Goal: Task Accomplishment & Management: Complete application form

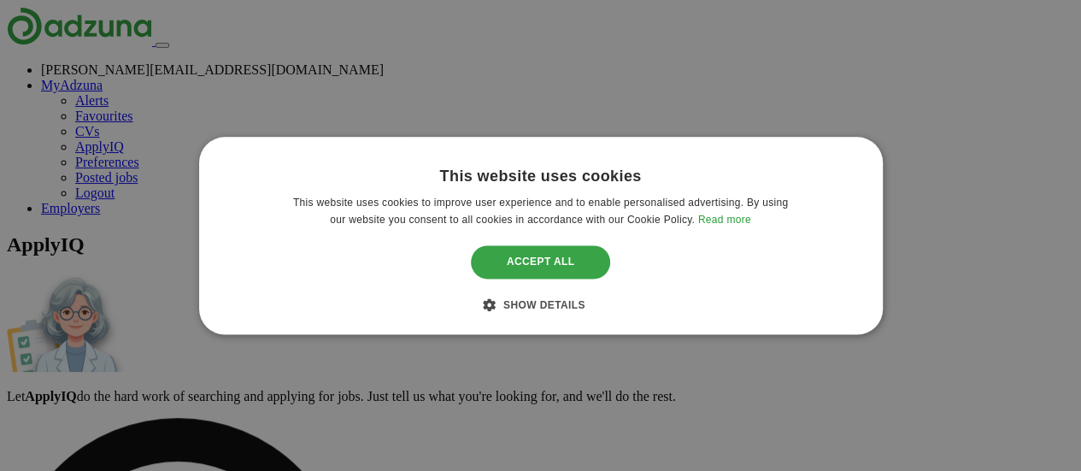
click at [557, 252] on div "Accept all" at bounding box center [540, 262] width 139 height 32
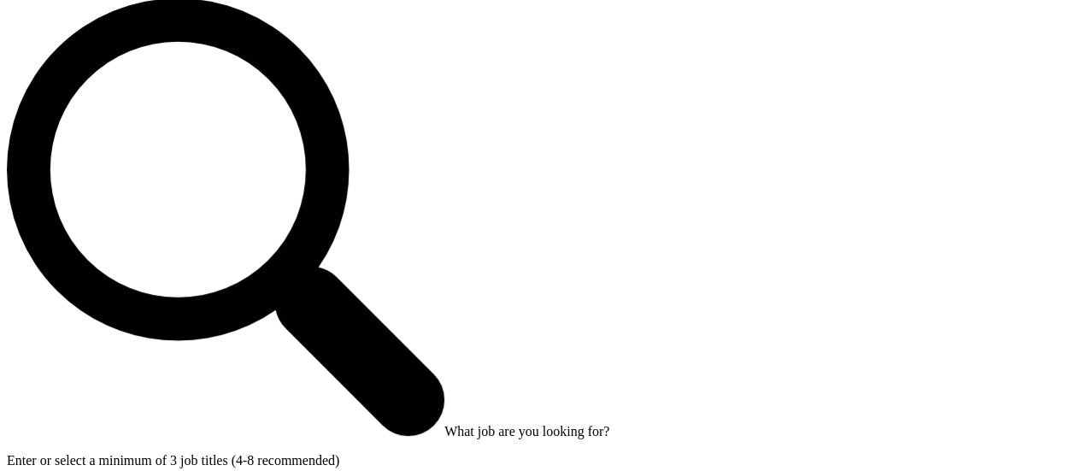
scroll to position [421, 0]
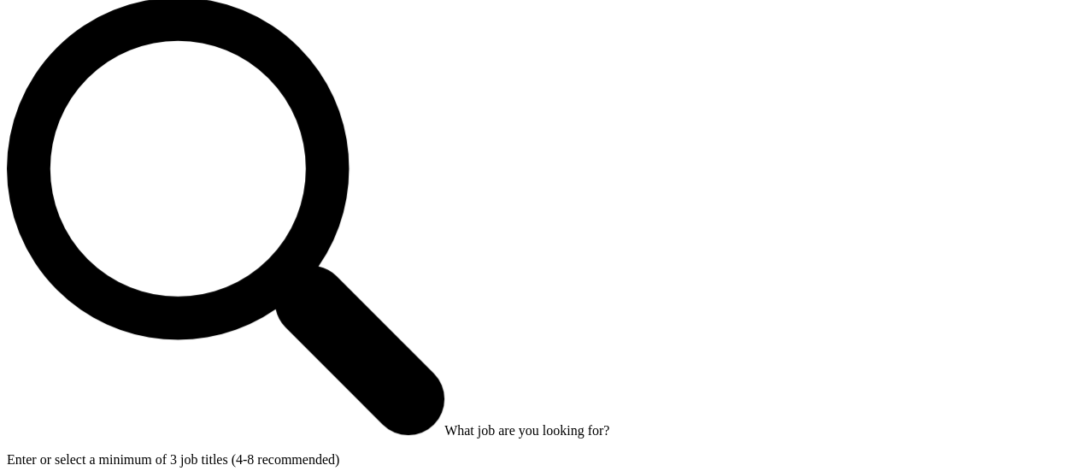
drag, startPoint x: 367, startPoint y: 228, endPoint x: 477, endPoint y: 235, distance: 110.5
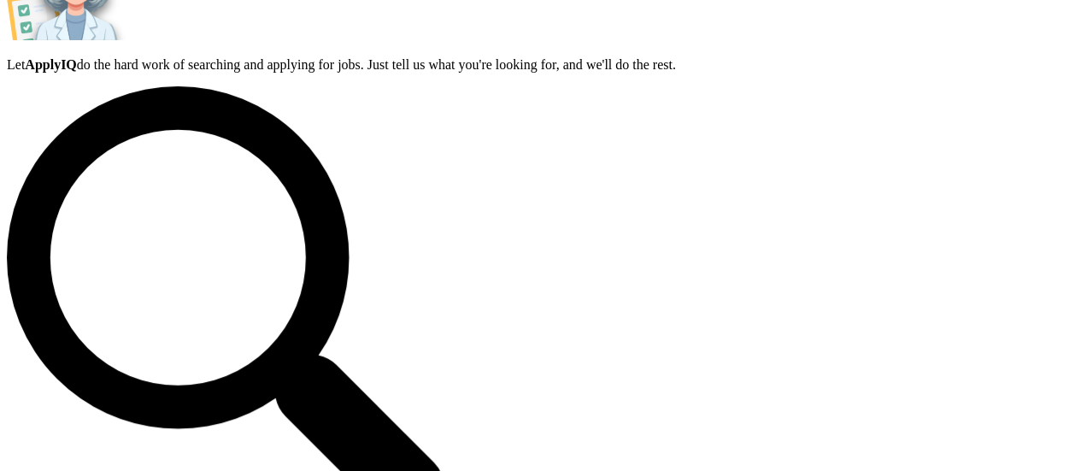
scroll to position [329, 0]
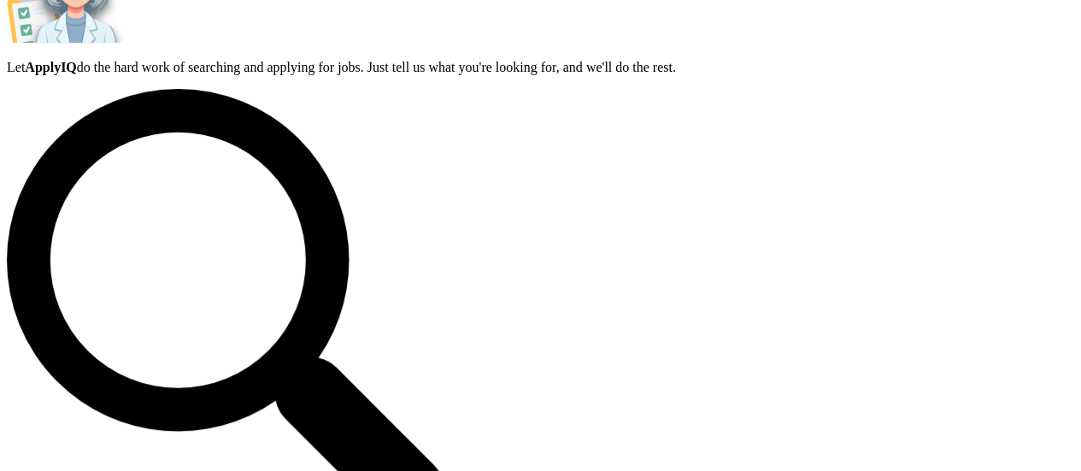
type input "****"
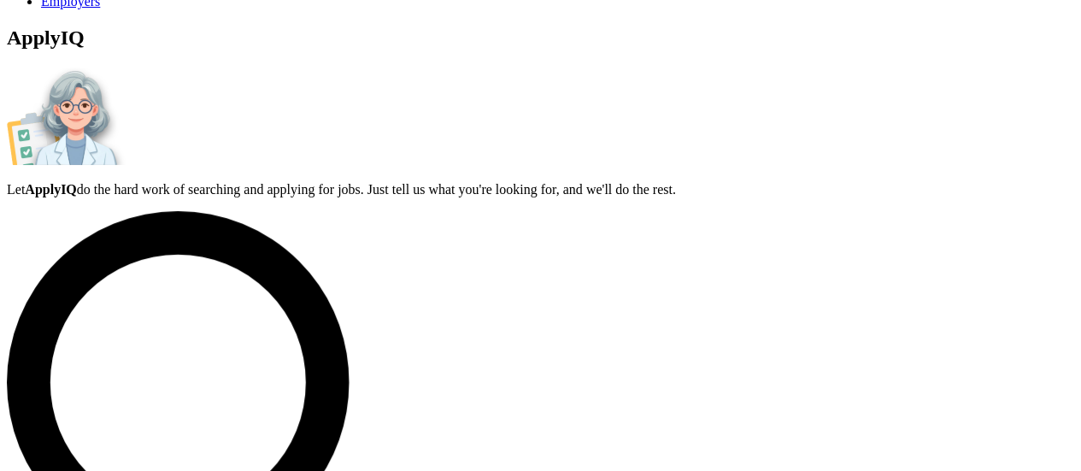
scroll to position [203, 0]
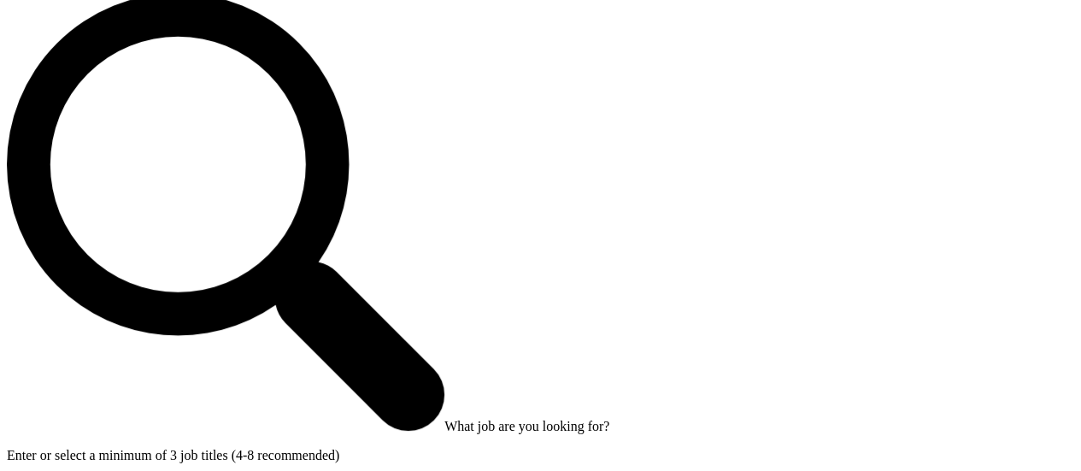
scroll to position [445, 0]
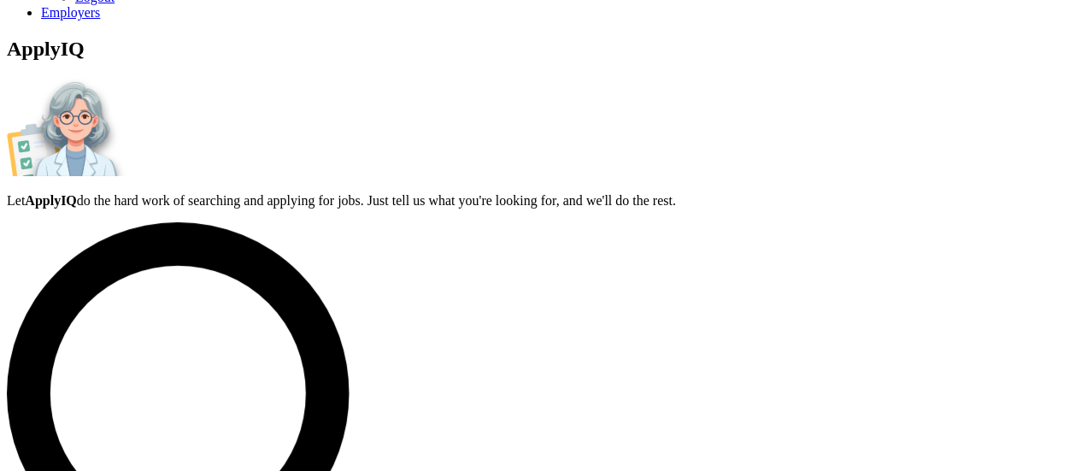
scroll to position [193, 0]
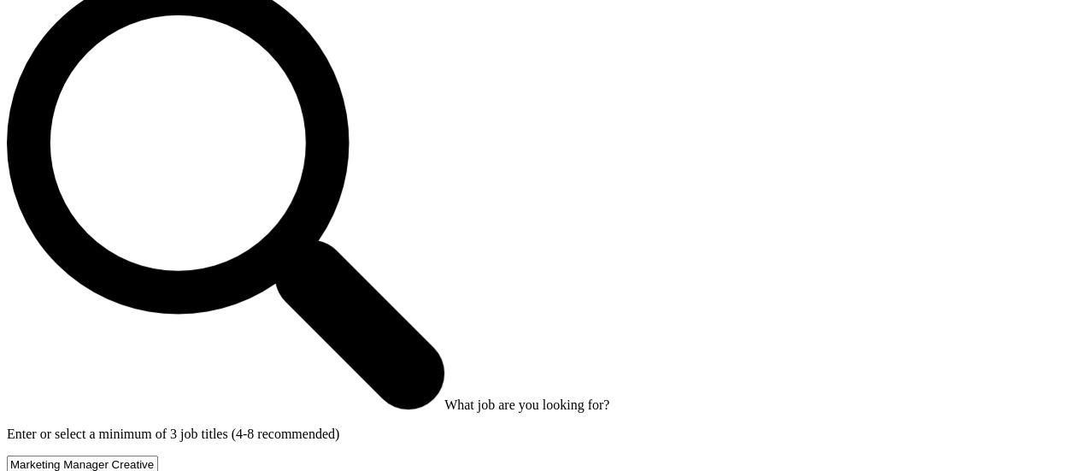
scroll to position [448, 0]
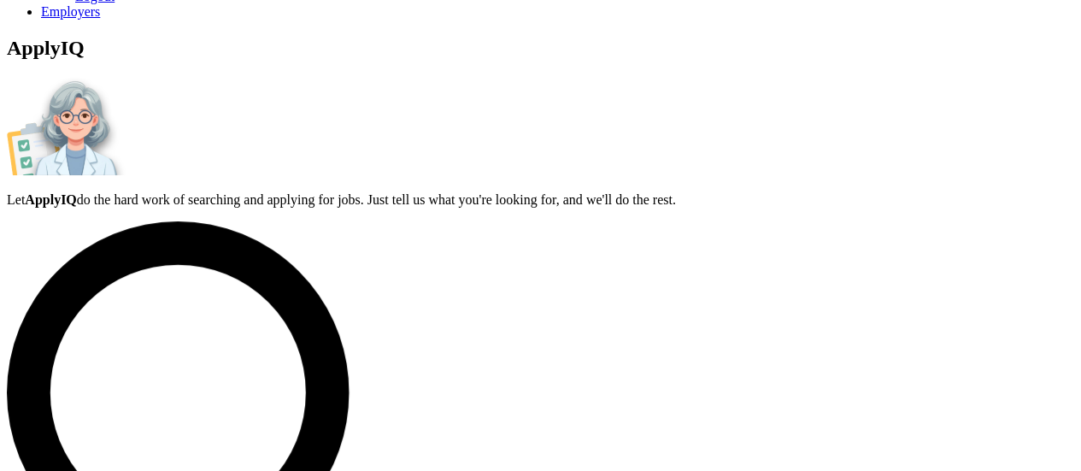
scroll to position [173, 0]
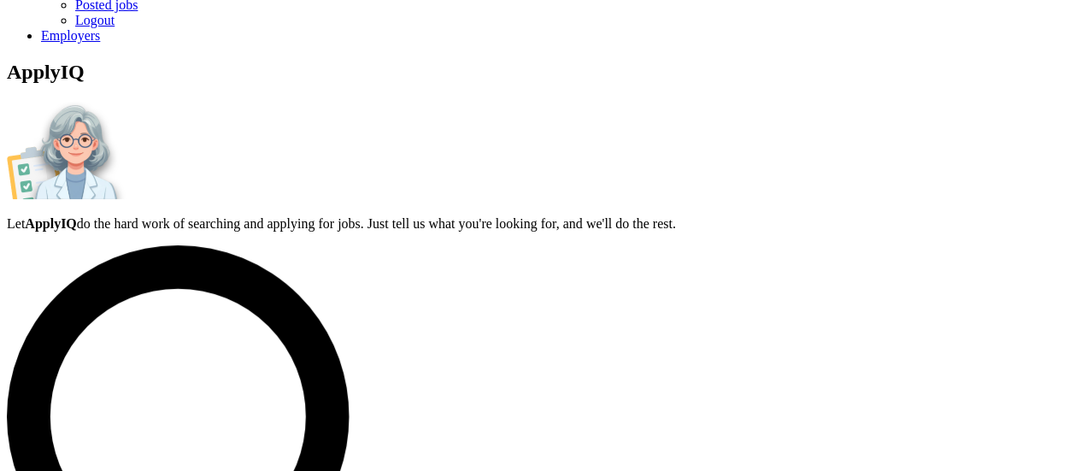
drag, startPoint x: 644, startPoint y: 152, endPoint x: 315, endPoint y: 124, distance: 330.3
type input "Account"
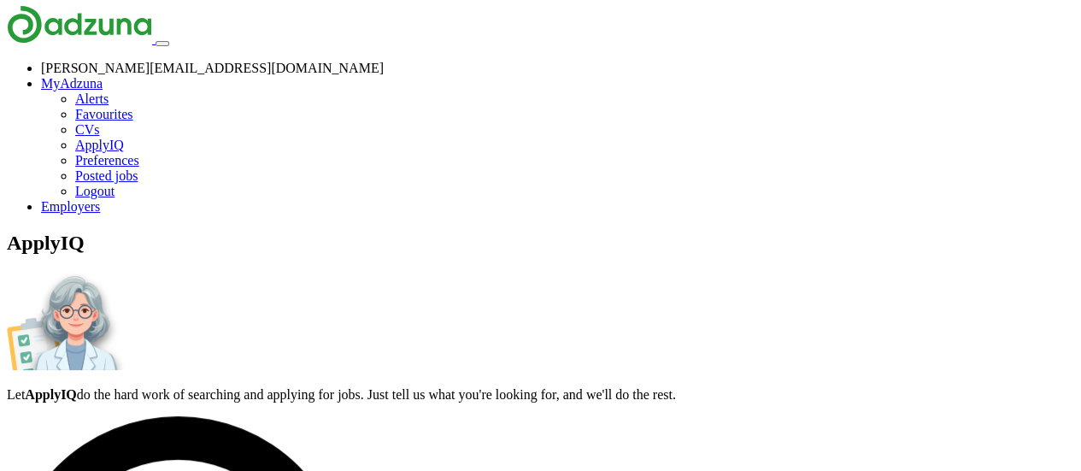
scroll to position [1, 0]
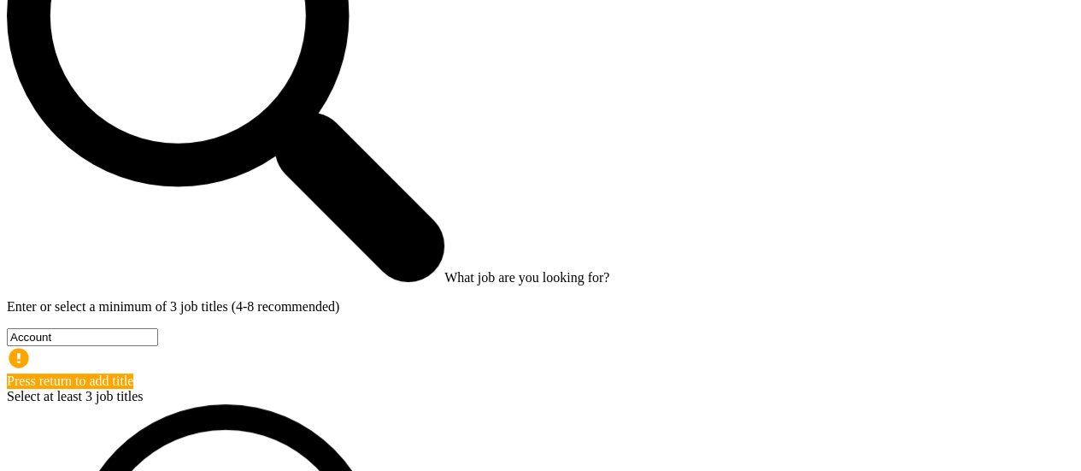
scroll to position [565, 0]
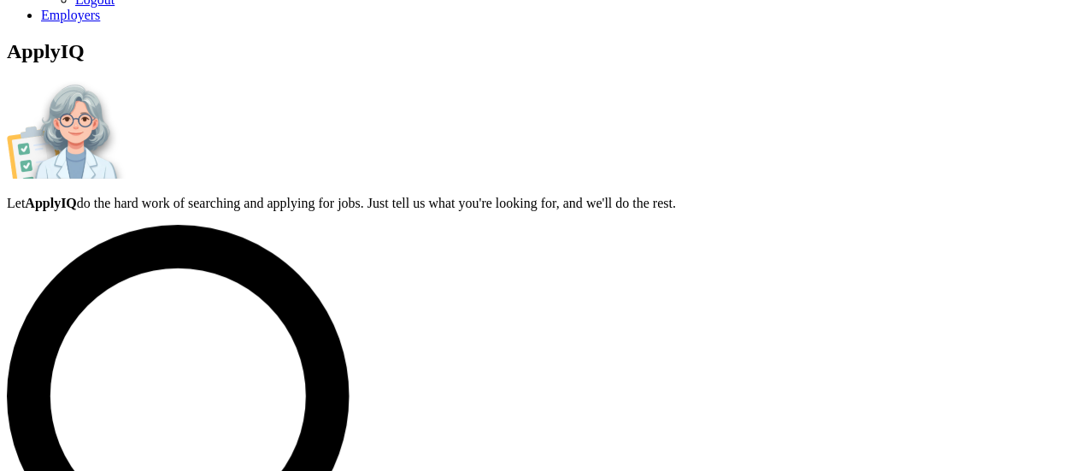
scroll to position [192, 0]
